Goal: Information Seeking & Learning: Learn about a topic

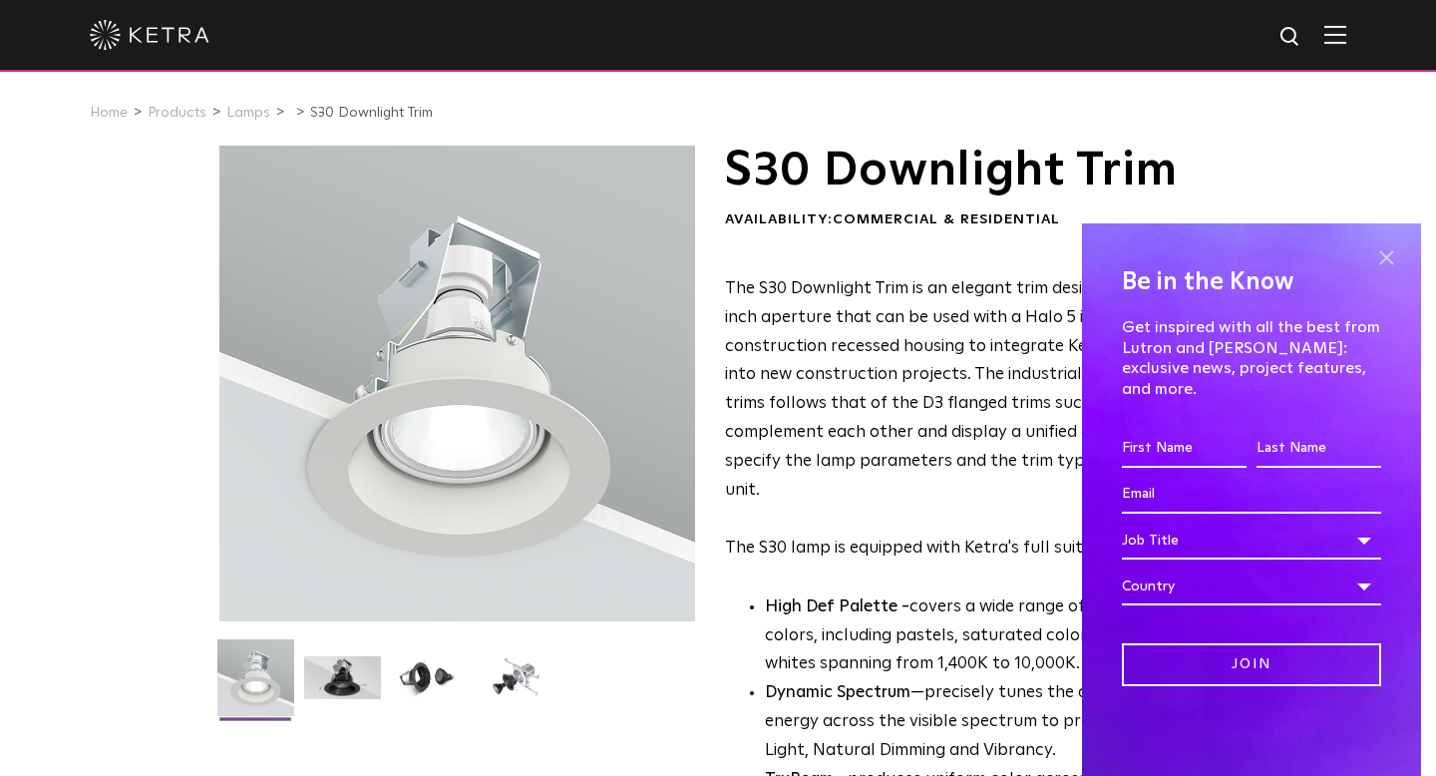
click at [1385, 273] on span at bounding box center [1386, 258] width 30 height 30
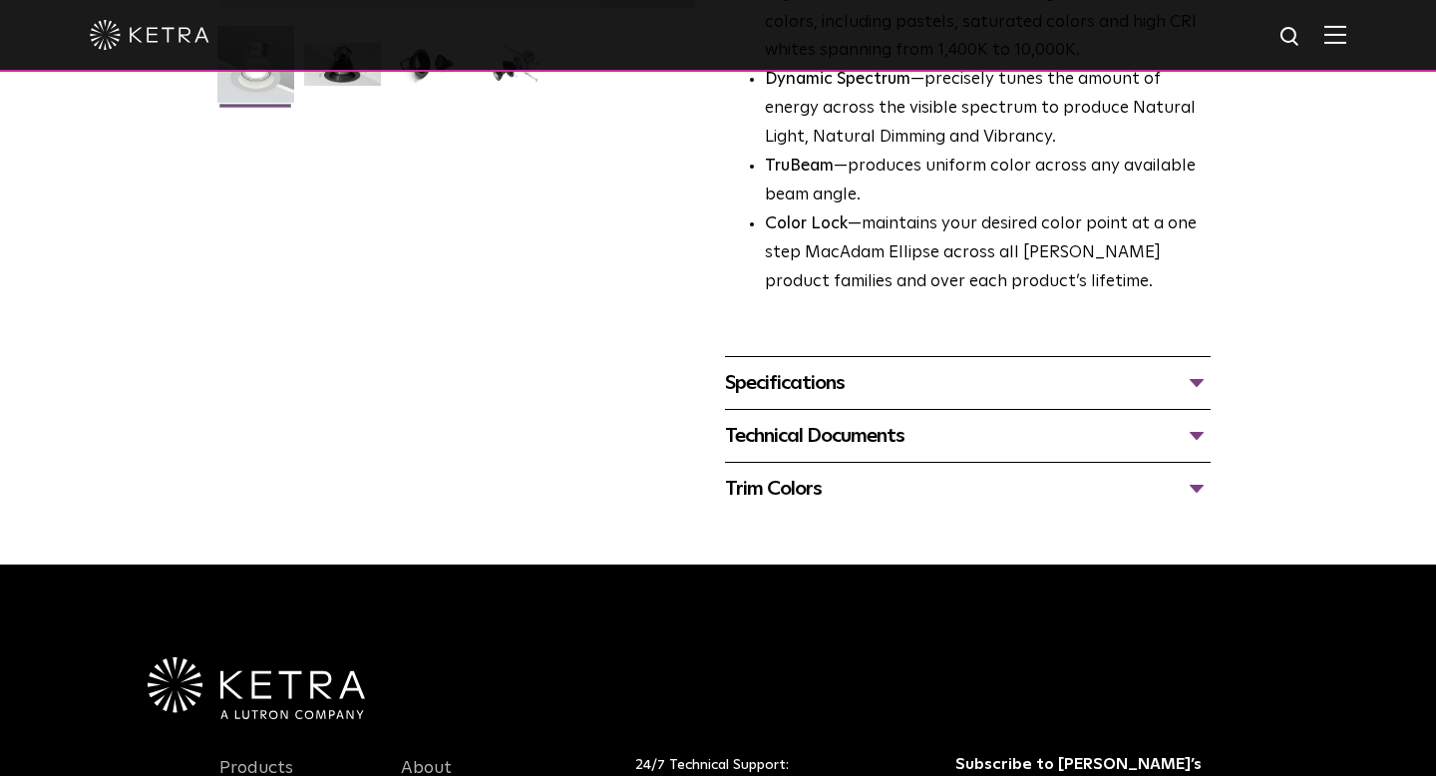
scroll to position [650, 0]
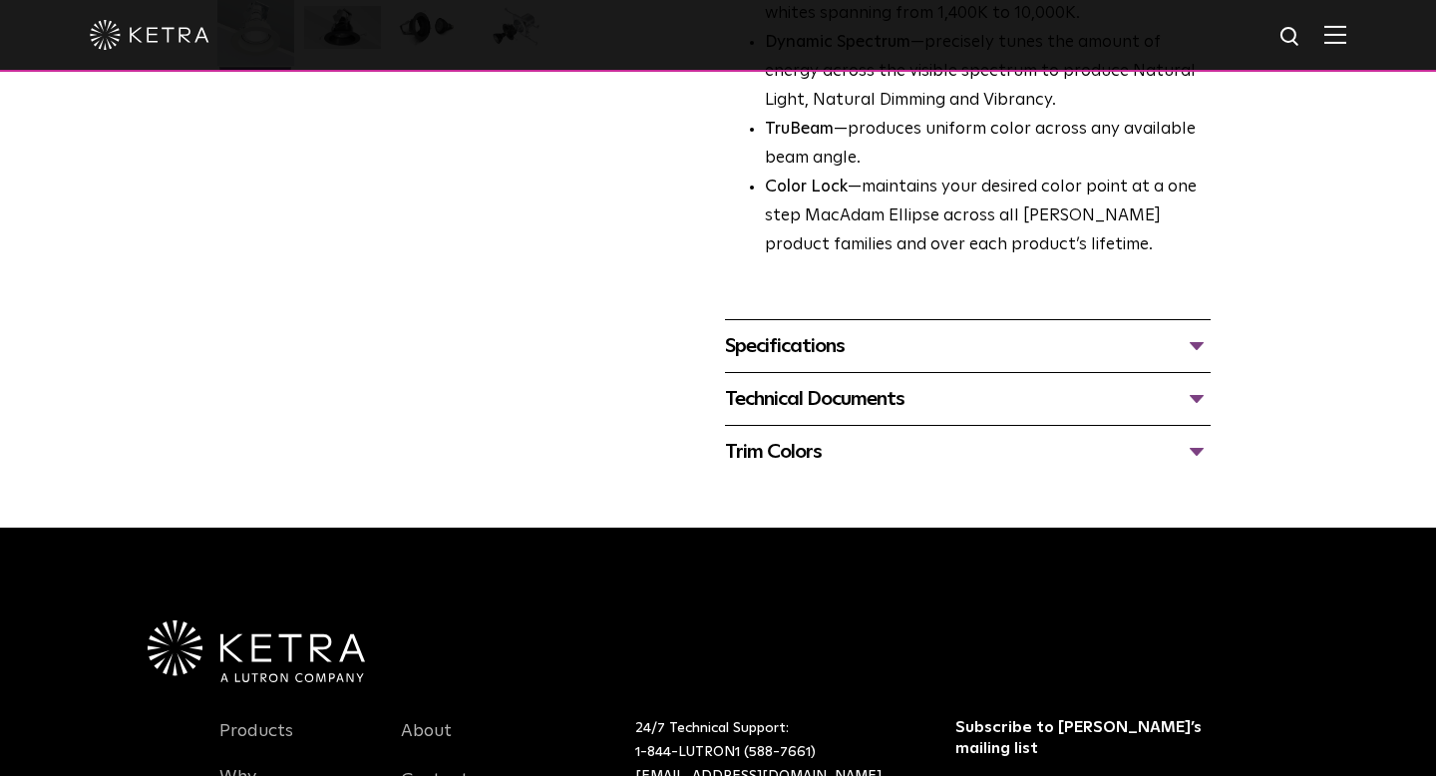
click at [897, 333] on div "Specifications" at bounding box center [968, 346] width 486 height 32
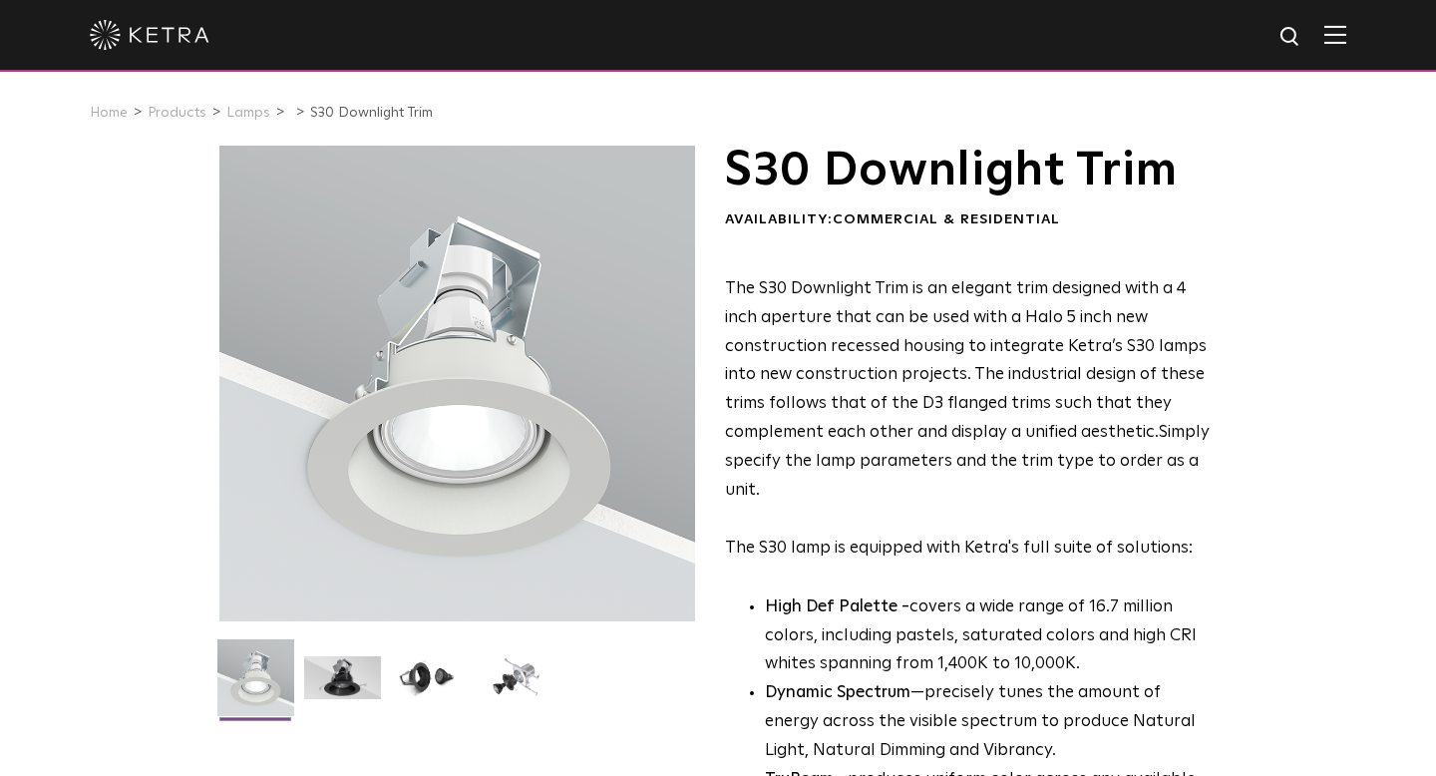
scroll to position [0, 0]
click at [250, 111] on link "Lamps" at bounding box center [248, 113] width 44 height 14
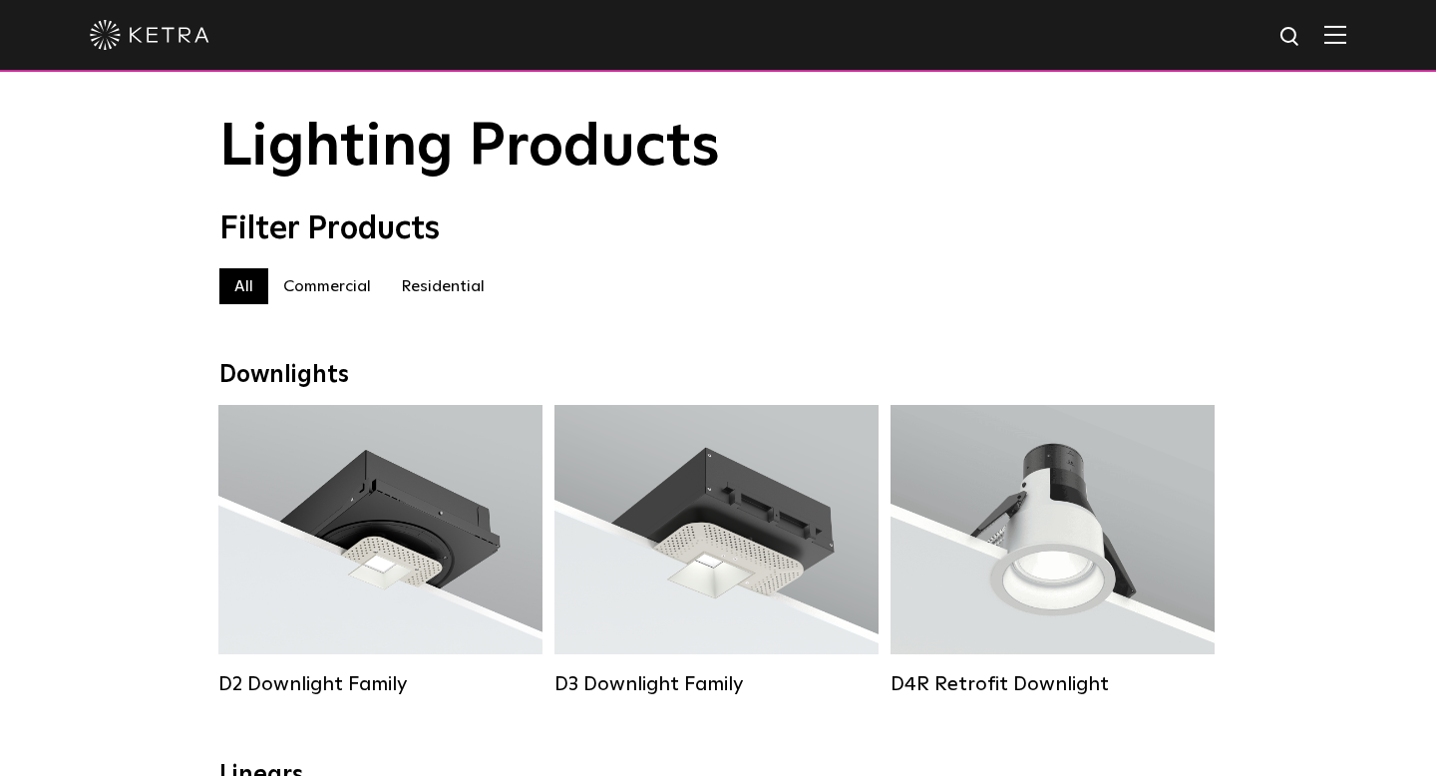
scroll to position [33, 0]
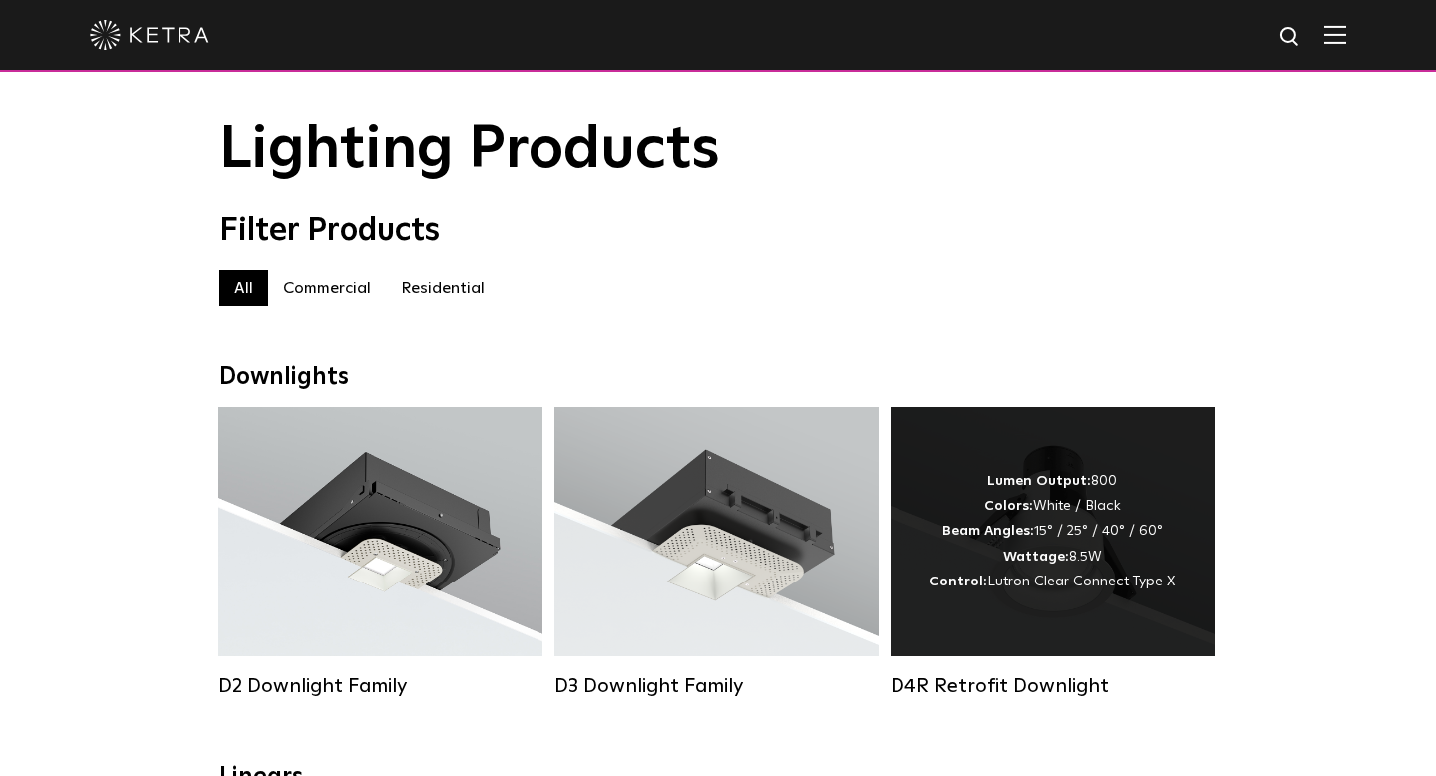
click at [1016, 573] on div "Lumen Output: 800 Colors: White / Black Beam Angles: 15° / 25° / 40° / 60° Watt…" at bounding box center [1052, 532] width 245 height 126
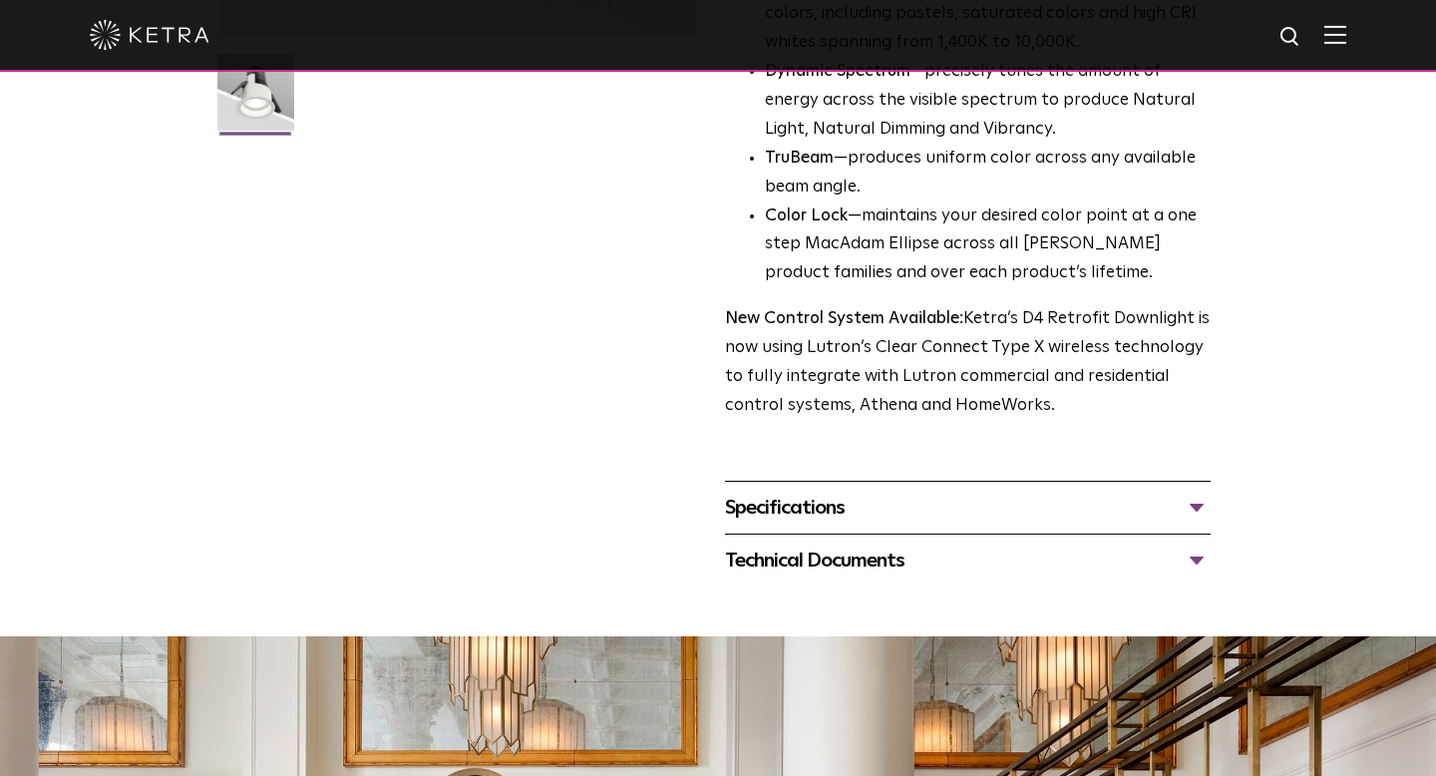
scroll to position [605, 0]
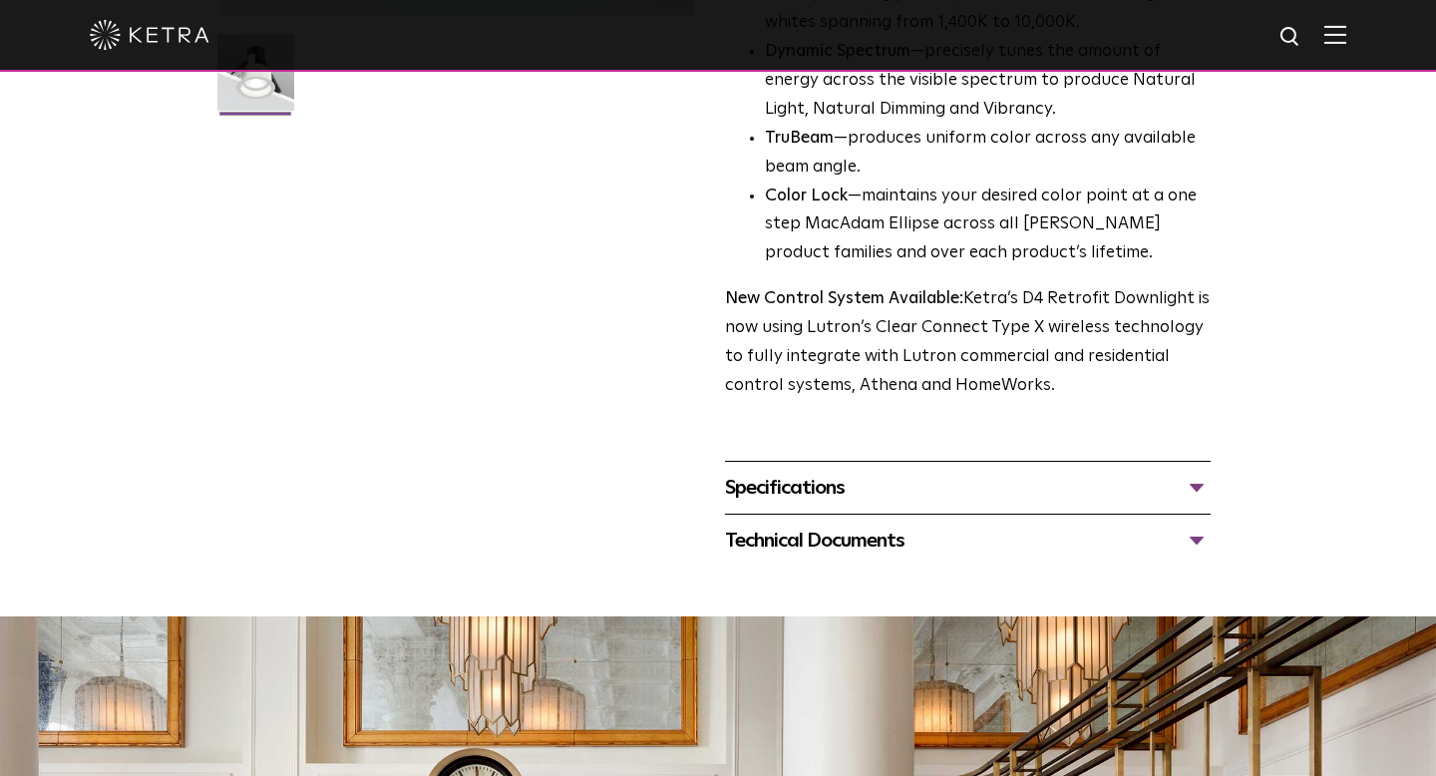
click at [844, 480] on div "Specifications" at bounding box center [968, 488] width 486 height 32
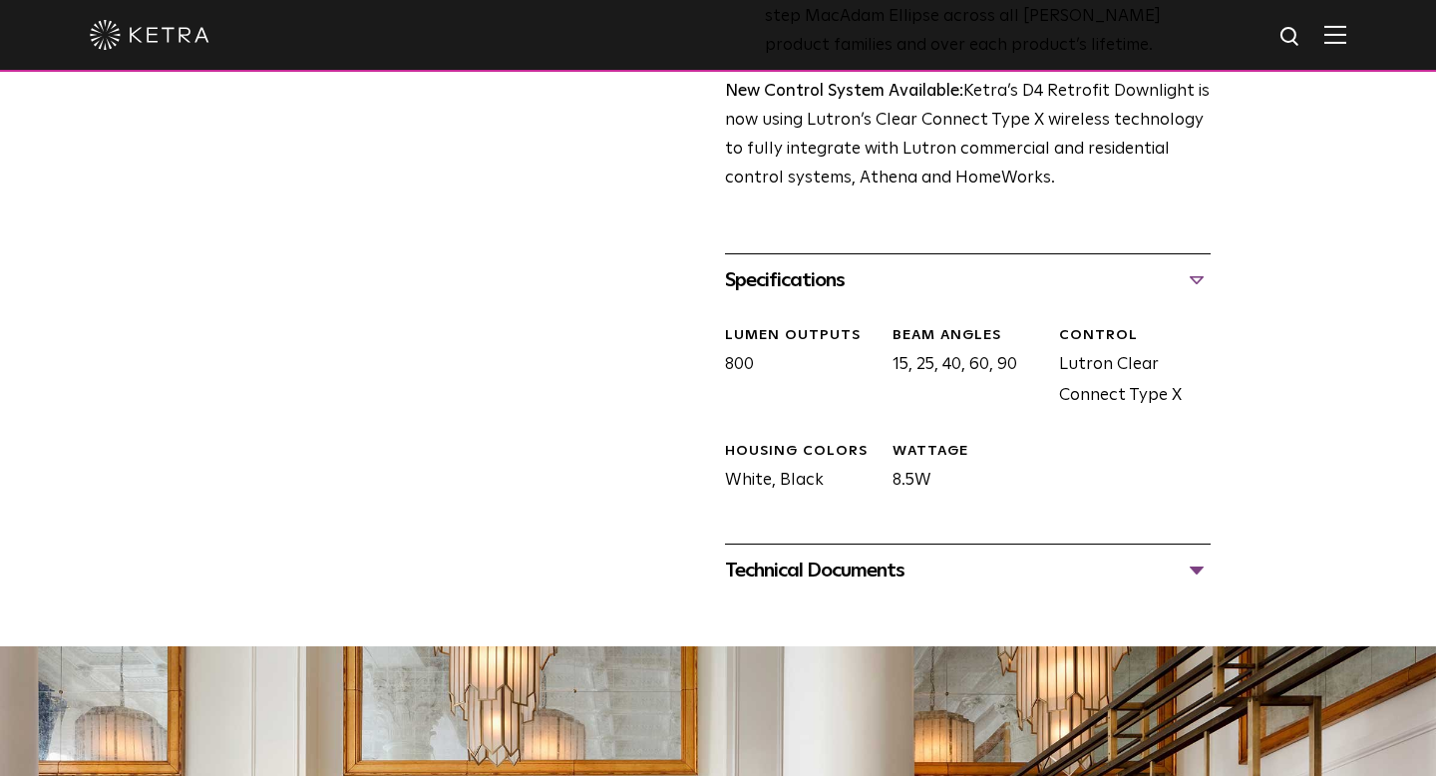
scroll to position [820, 0]
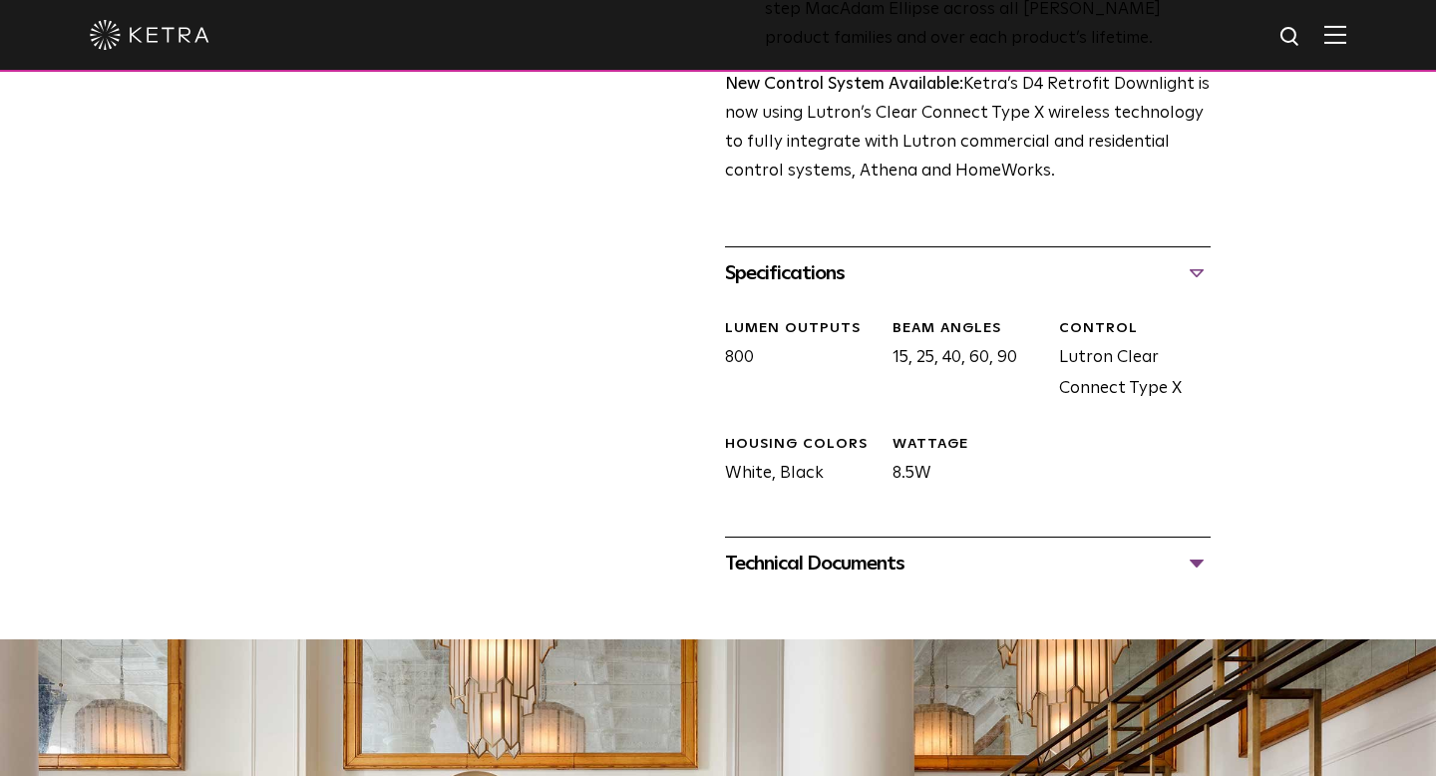
click at [859, 550] on div "Technical Documents" at bounding box center [968, 564] width 486 height 32
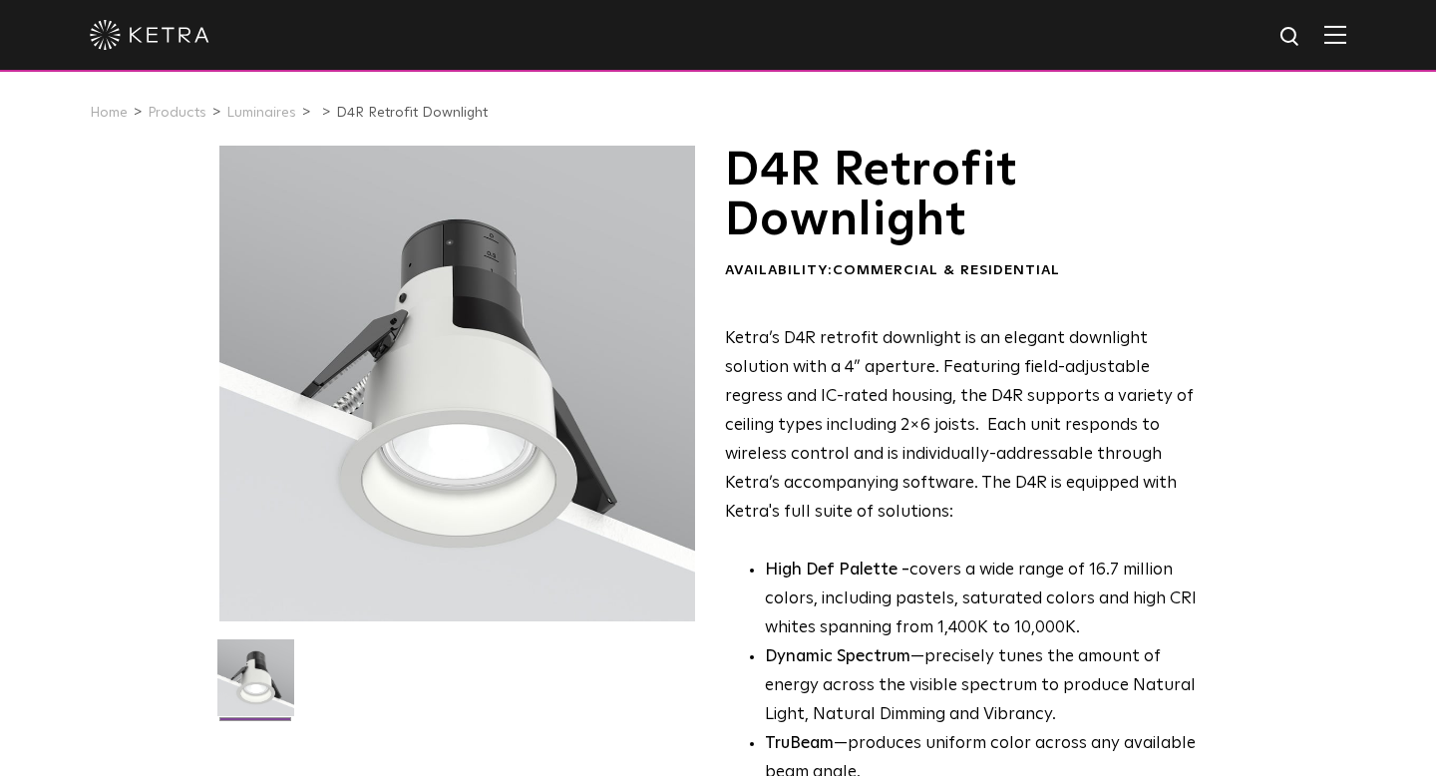
scroll to position [0, 0]
click at [241, 112] on link "Luminaires" at bounding box center [261, 113] width 70 height 14
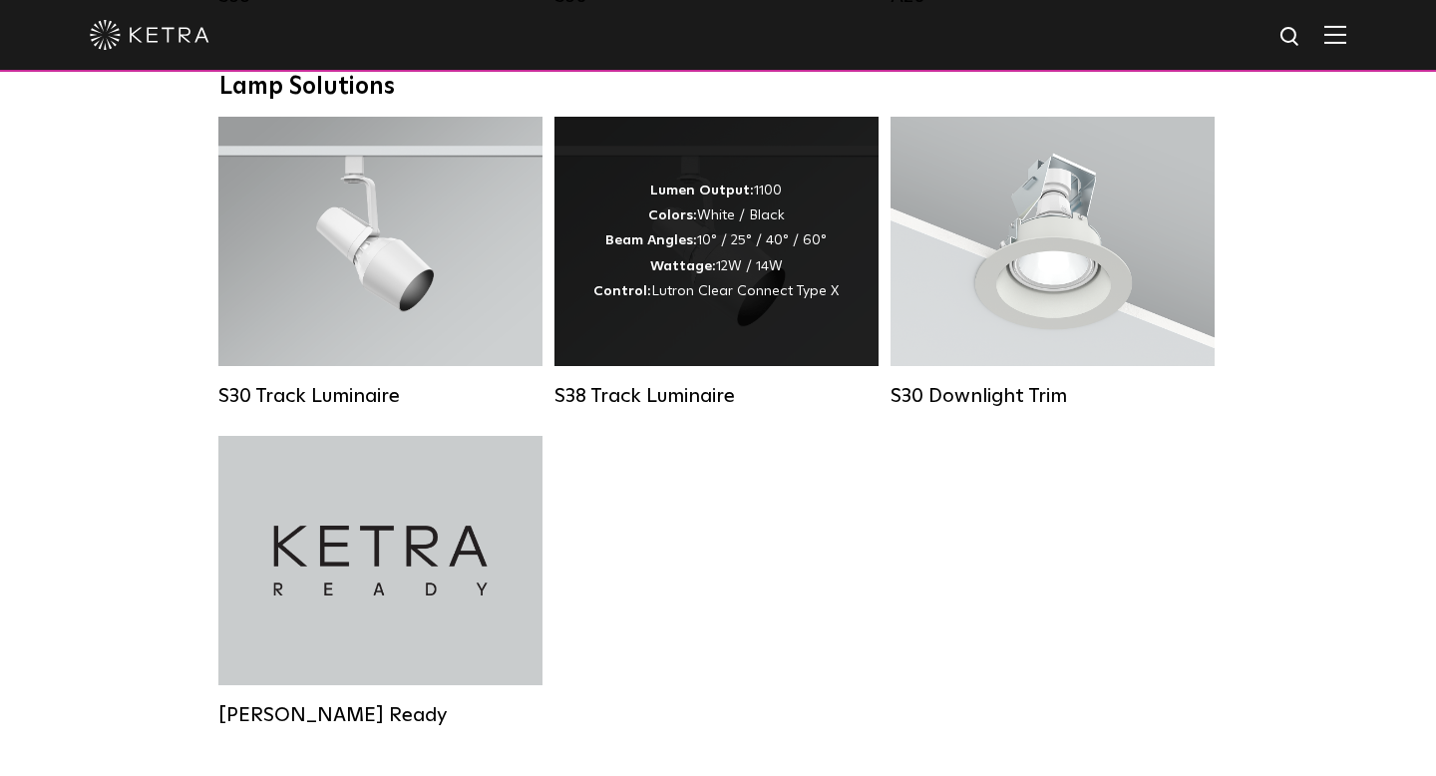
scroll to position [1869, 0]
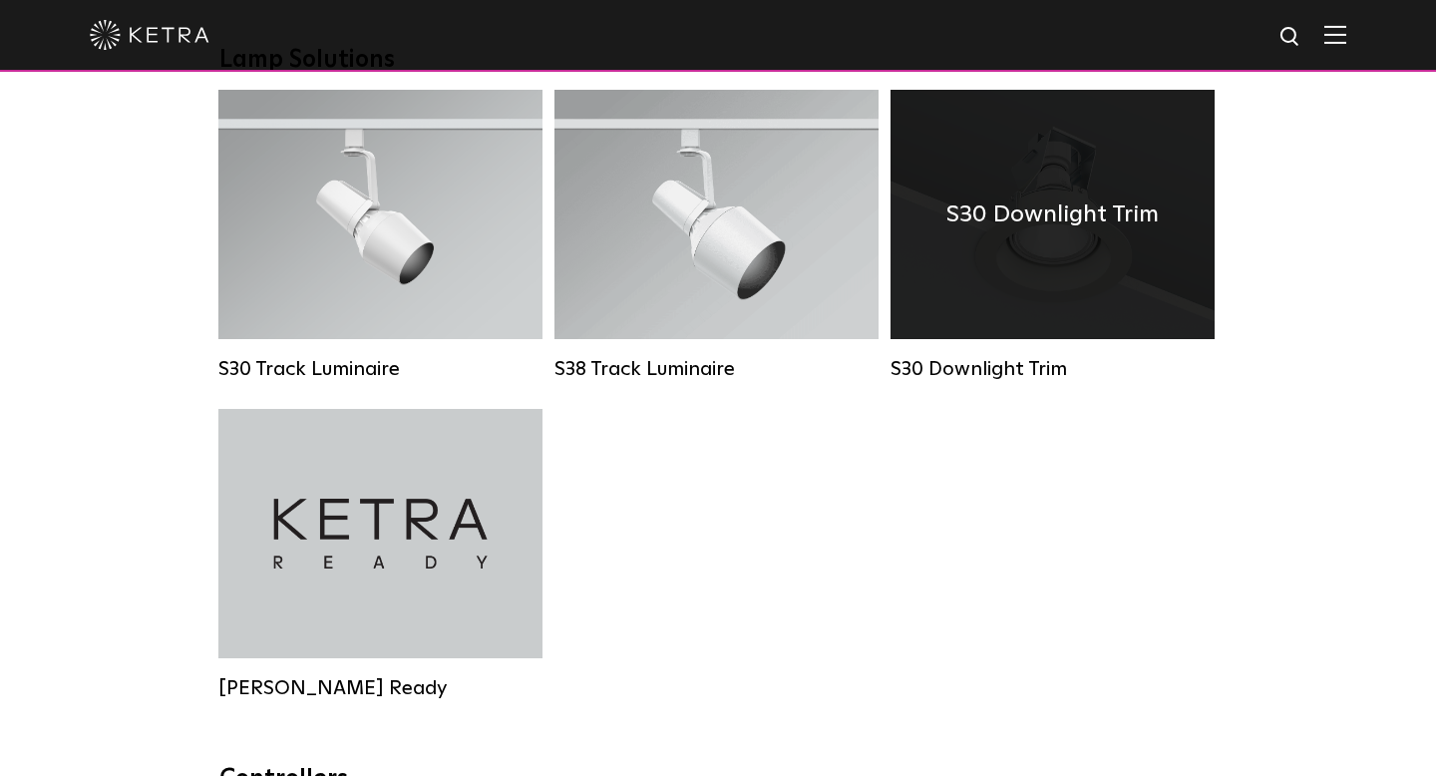
click at [996, 268] on div "S30 Downlight Trim" at bounding box center [1053, 214] width 324 height 249
